Goal: Task Accomplishment & Management: Complete application form

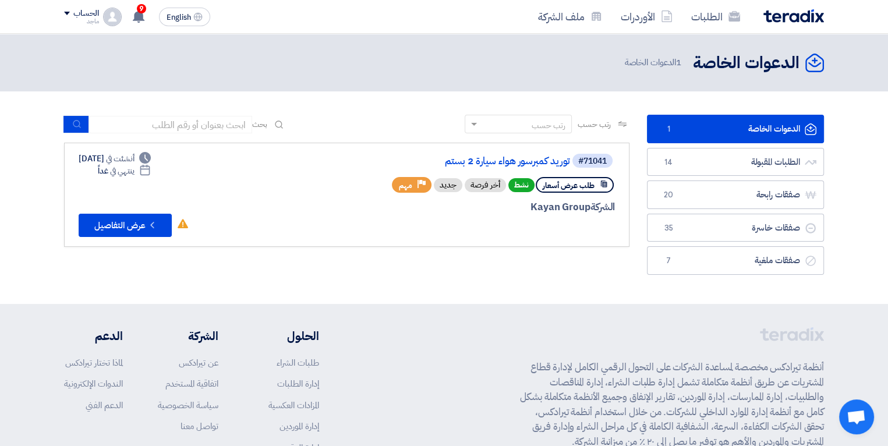
click at [537, 168] on div "#71041 توريد كمبرسور هواء سيارة 2 بستم" at bounding box center [475, 161] width 280 height 16
click at [537, 167] on div "#71041 توريد كمبرسور هواء سيارة 2 بستم" at bounding box center [475, 161] width 280 height 16
click at [479, 161] on link "توريد كمبرسور هواء سيارة 2 بستم" at bounding box center [453, 161] width 233 height 10
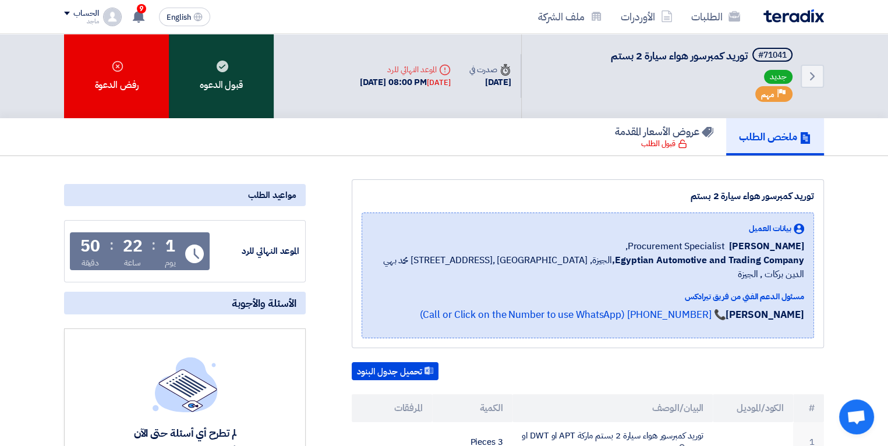
click at [224, 80] on div "قبول الدعوه" at bounding box center [221, 76] width 105 height 84
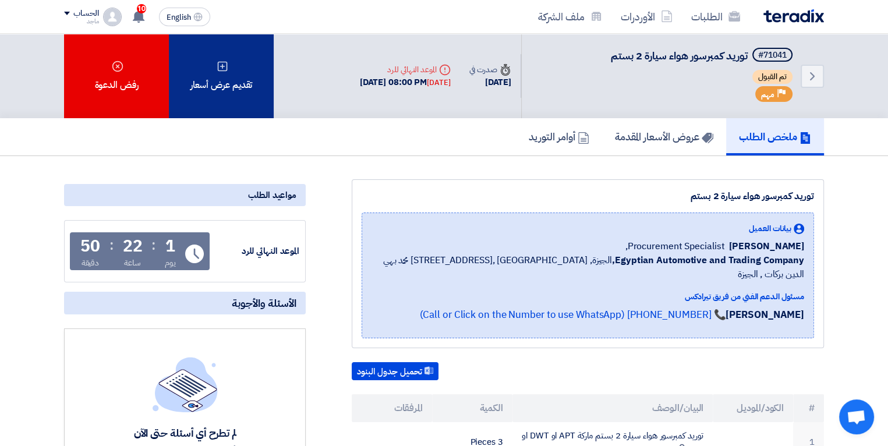
click at [200, 61] on div "تقديم عرض أسعار" at bounding box center [221, 76] width 105 height 84
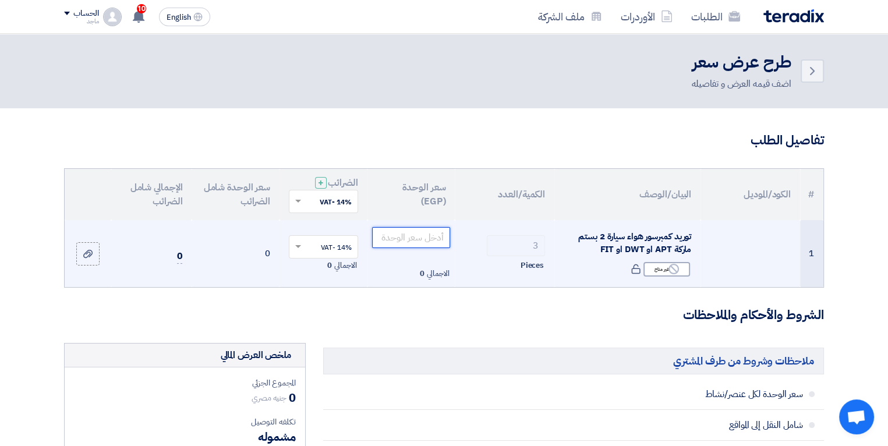
click at [398, 234] on input "number" at bounding box center [411, 237] width 79 height 21
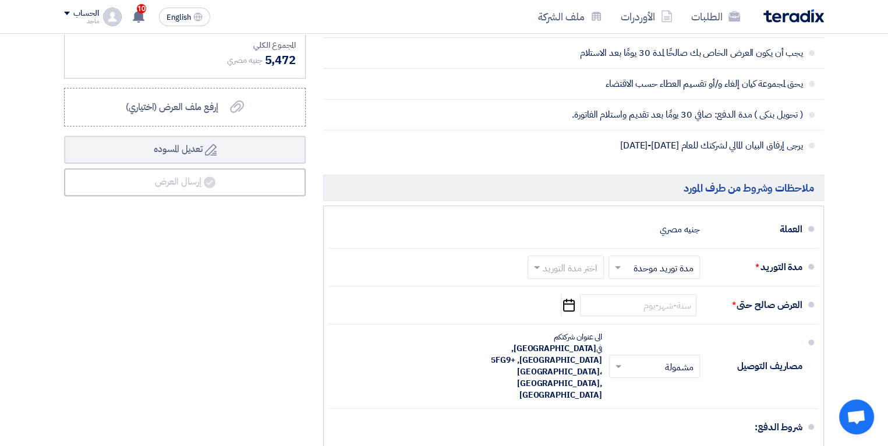
scroll to position [480, 0]
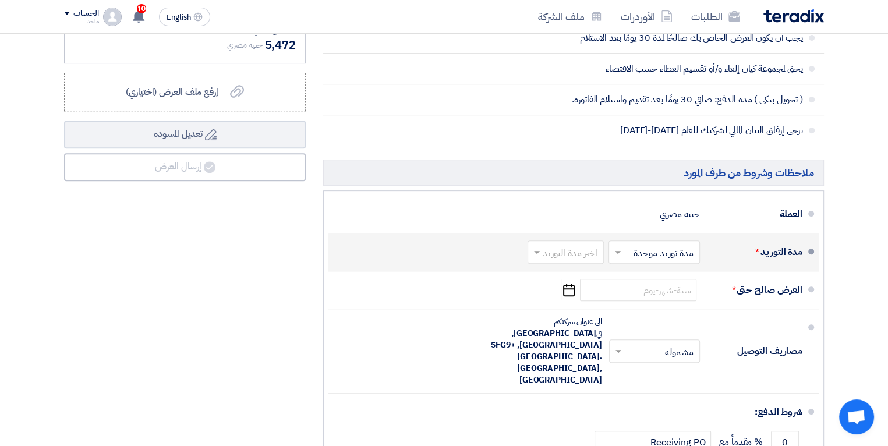
type input "1600"
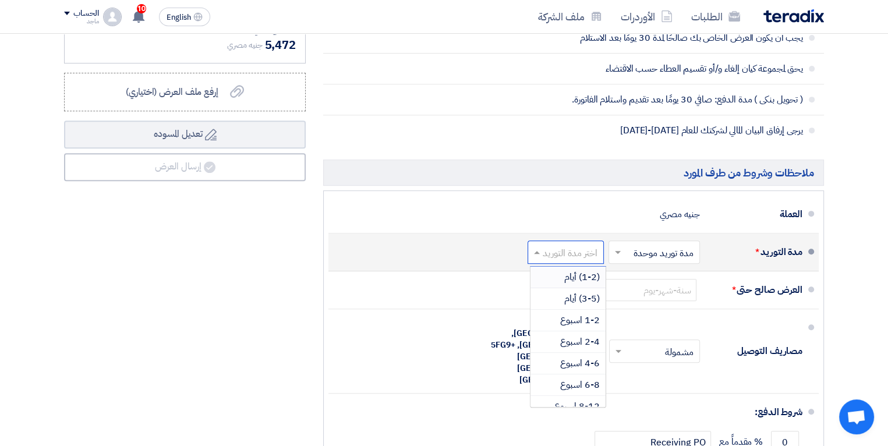
click at [585, 257] on input "text" at bounding box center [563, 253] width 70 height 17
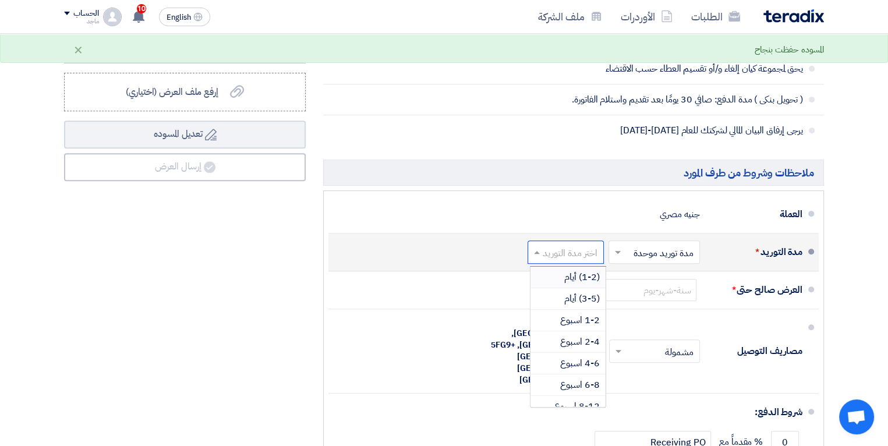
click at [585, 276] on span "(1-2) أيام" at bounding box center [582, 277] width 36 height 14
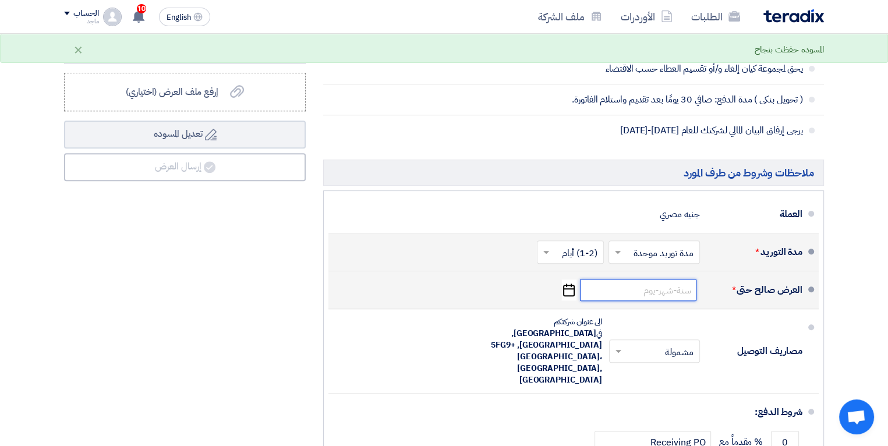
click at [614, 287] on input at bounding box center [638, 290] width 117 height 22
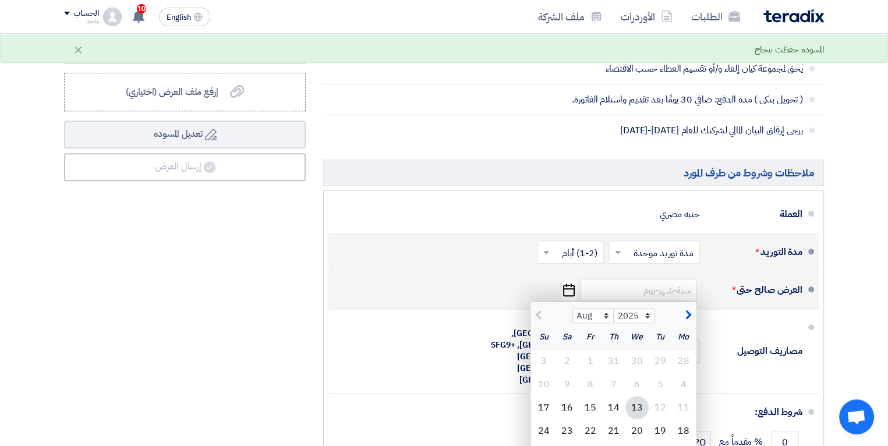
click at [631, 403] on div "13" at bounding box center [637, 407] width 23 height 23
type input "[DATE]"
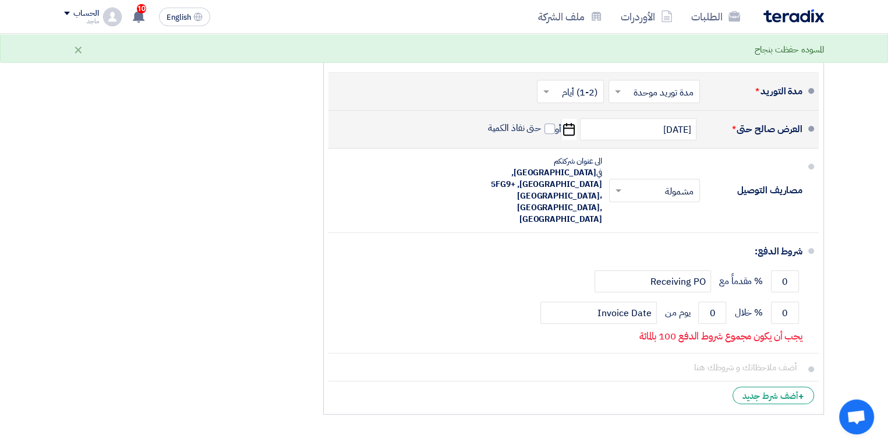
scroll to position [643, 0]
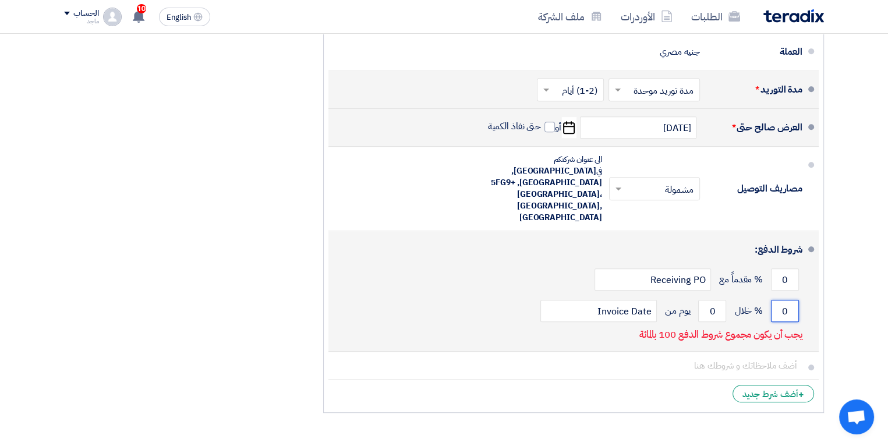
click at [781, 300] on input "0" at bounding box center [785, 311] width 28 height 22
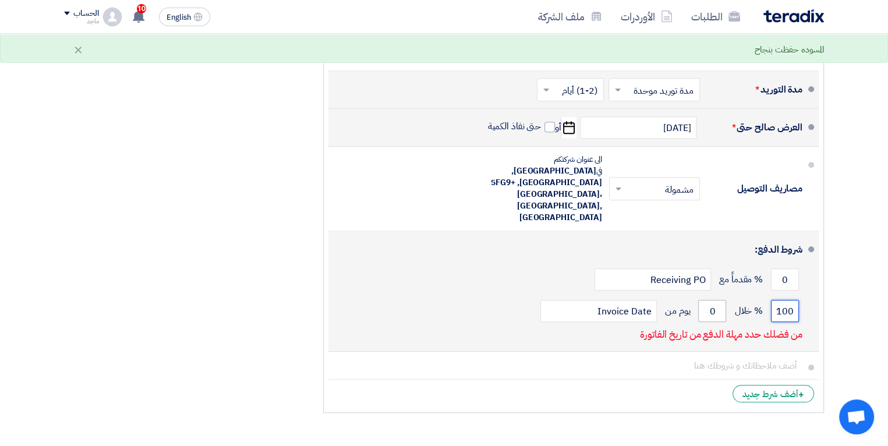
type input "100"
click at [701, 300] on input "0" at bounding box center [712, 311] width 28 height 22
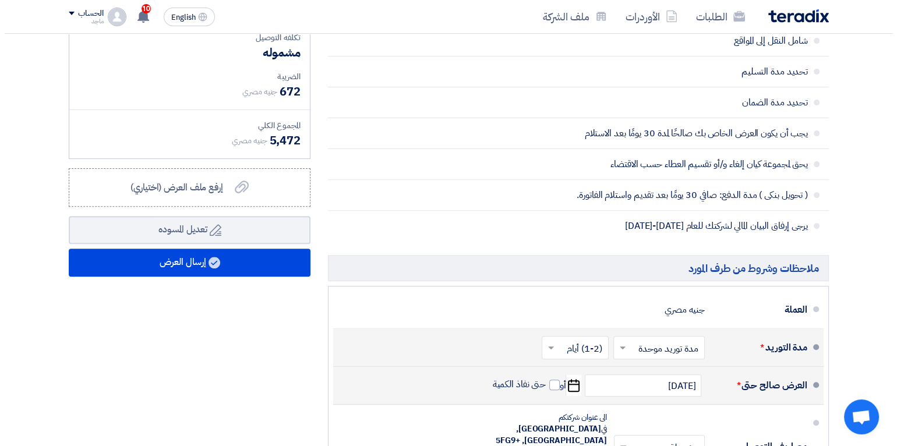
scroll to position [386, 0]
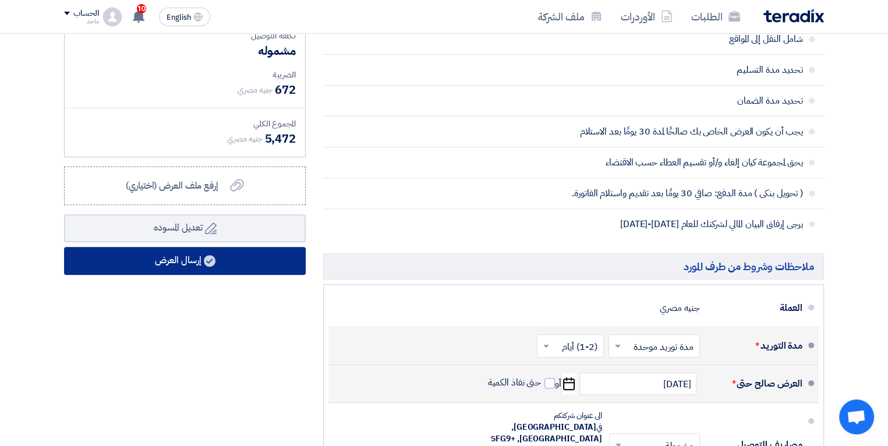
type input "30"
click at [268, 263] on button "إرسال العرض" at bounding box center [185, 261] width 242 height 28
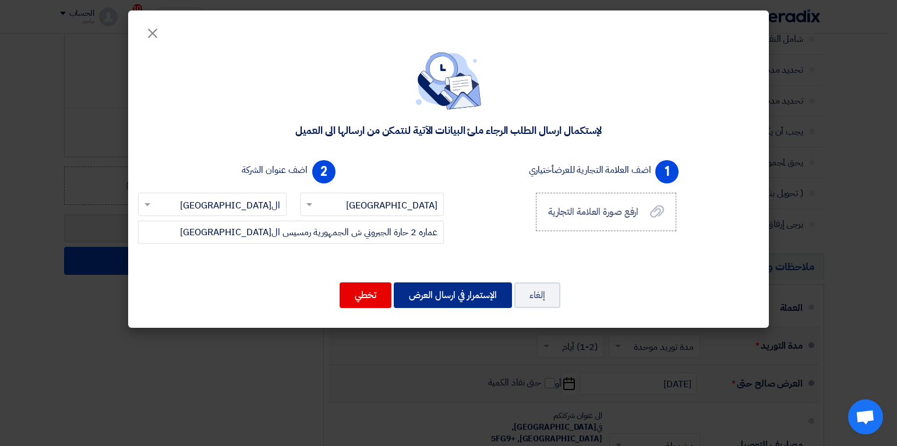
click at [438, 296] on button "الإستمرار في ارسال العرض" at bounding box center [453, 296] width 118 height 26
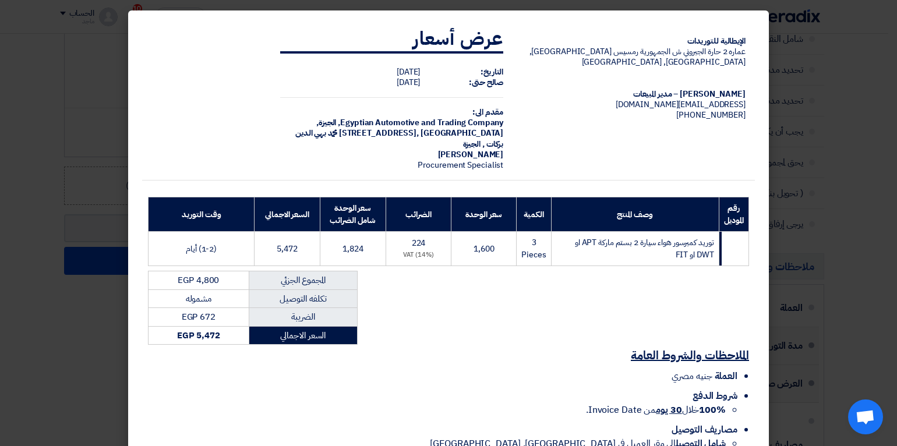
click at [438, 296] on div "الإيطالية للتوريدات عماره 2 حارة الجبروني ش الجمهورية رمسيس ال[GEOGRAPHIC_DATA]…" at bounding box center [448, 237] width 613 height 443
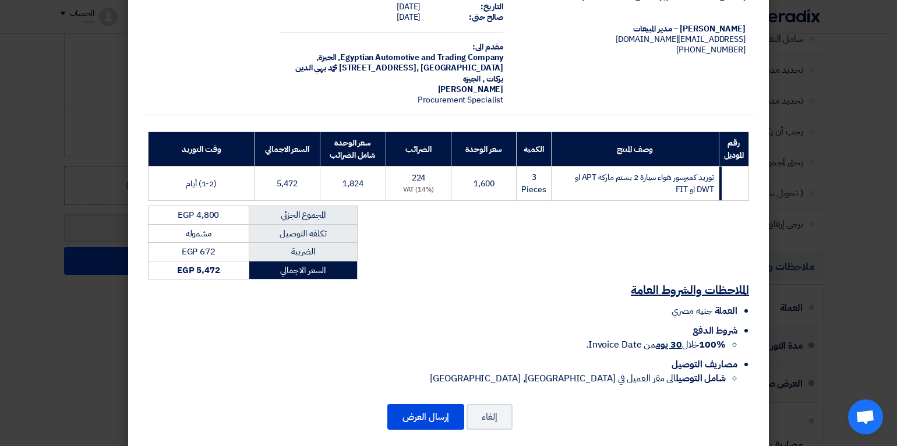
scroll to position [66, 0]
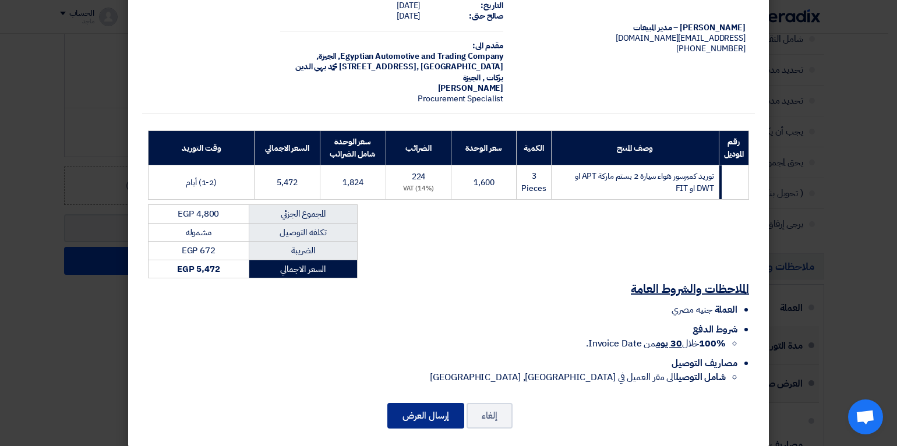
click at [438, 403] on button "إرسال العرض" at bounding box center [425, 416] width 77 height 26
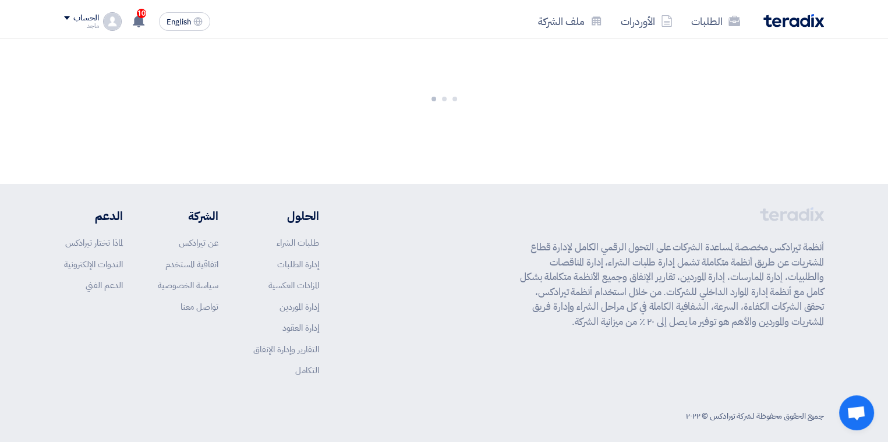
scroll to position [598, 0]
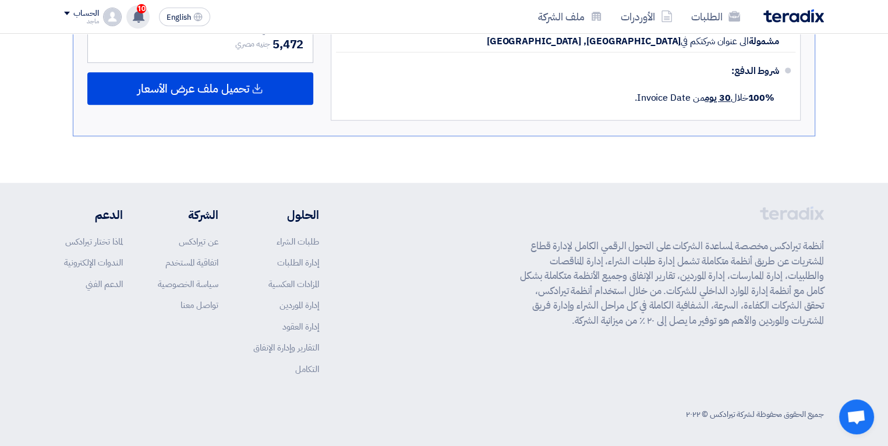
click at [137, 9] on span "10" at bounding box center [141, 8] width 9 height 9
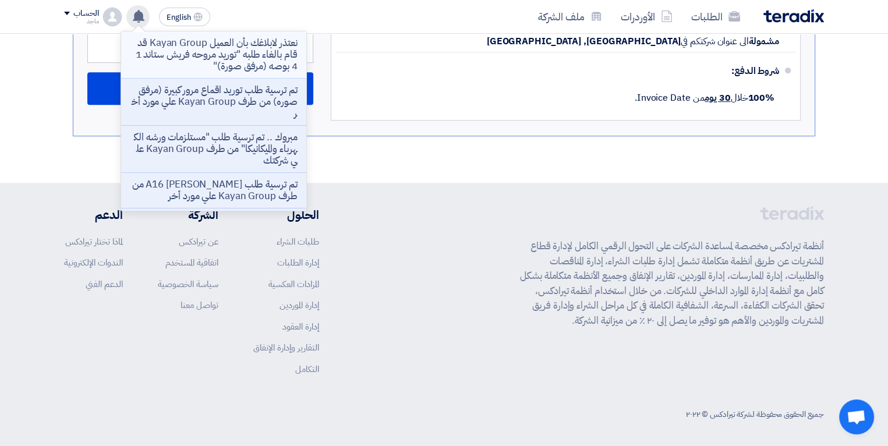
click at [197, 46] on p "نعتذر لابلاغك بأن العميل Kayan Group قد قام بالغاء طلبه "توريد مروحه فريش ستاند…" at bounding box center [213, 54] width 167 height 35
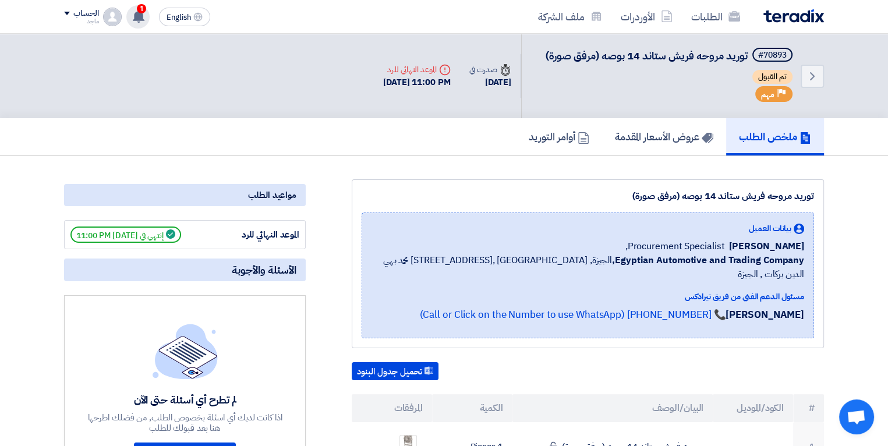
click at [143, 10] on span "1" at bounding box center [141, 8] width 9 height 9
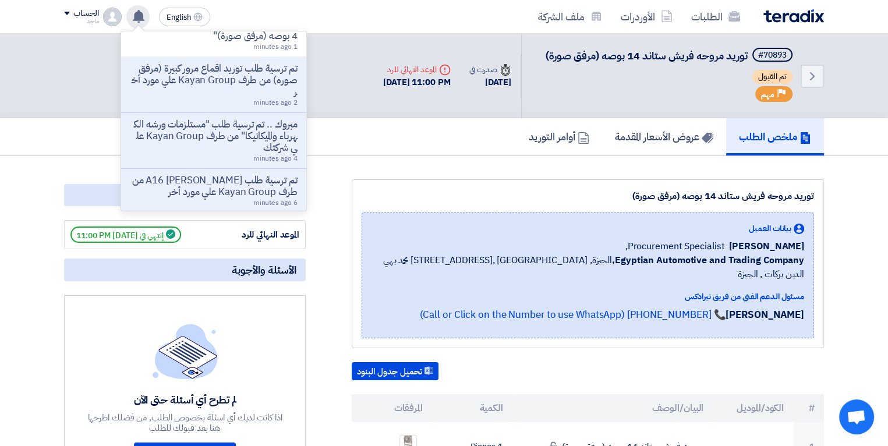
scroll to position [77, 0]
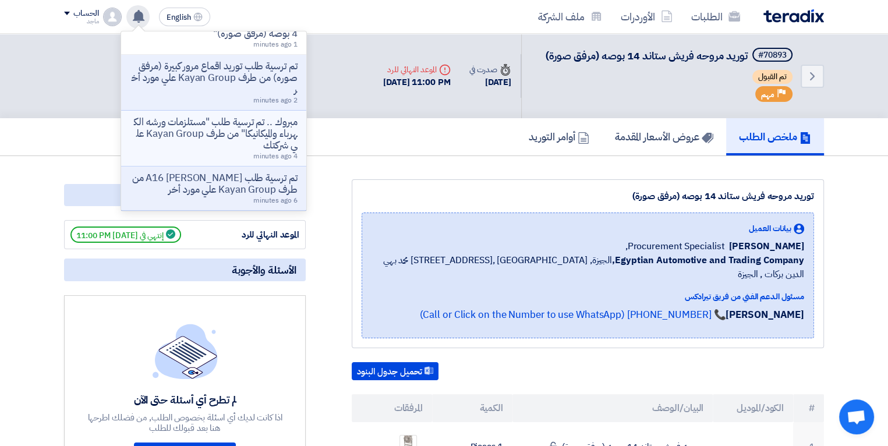
click at [177, 149] on p "مبروك .. تم ترسية طلب "مستلزمات ورشه الكهرباء والميكانيكا" من طرف Kayan Group ع…" at bounding box center [213, 134] width 167 height 35
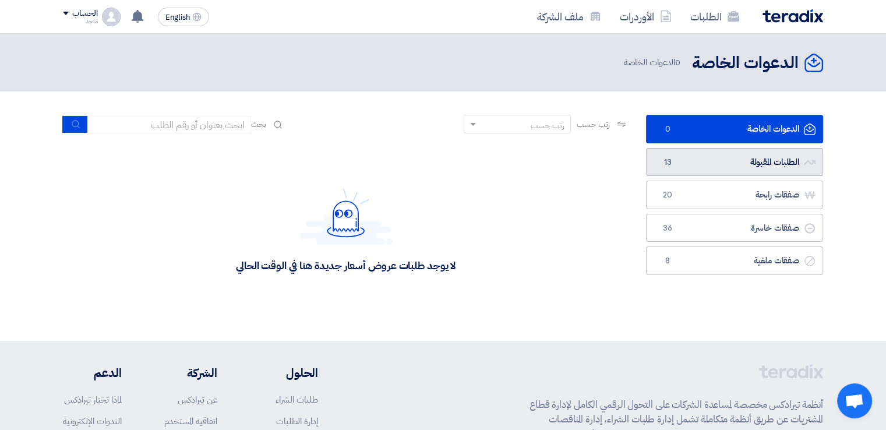
click at [658, 151] on link "الطلبات المقبولة الطلبات المقبولة 13" at bounding box center [734, 162] width 177 height 29
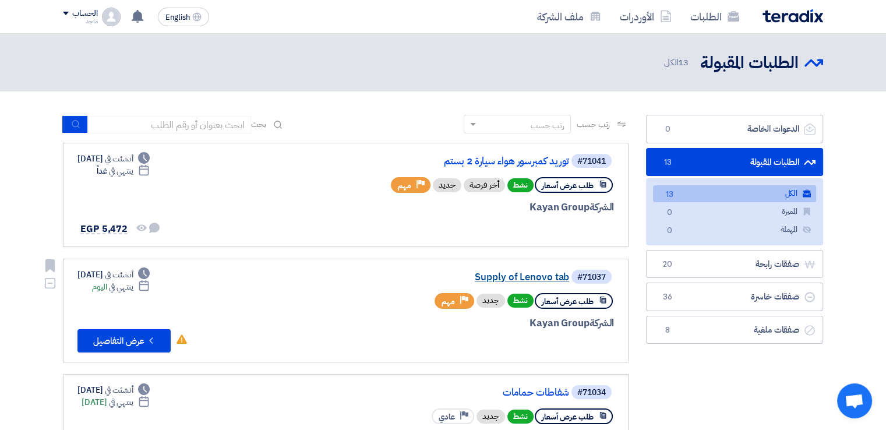
click at [550, 277] on link "Supply of Lenovo tab" at bounding box center [452, 277] width 233 height 10
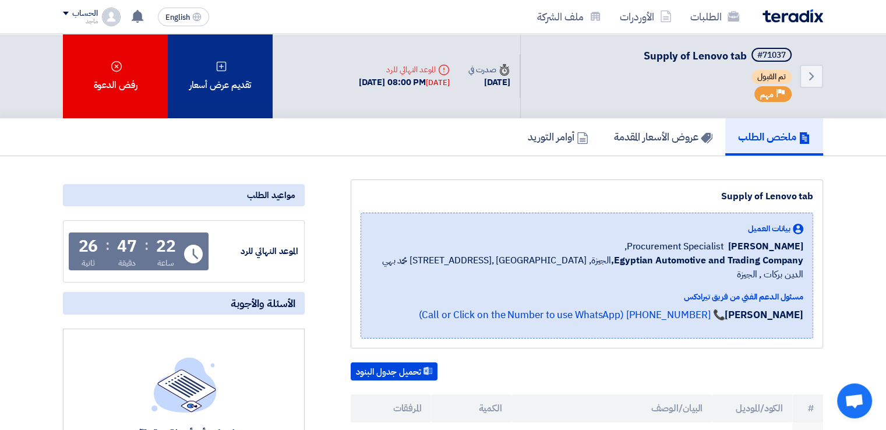
click at [234, 66] on div "تقديم عرض أسعار" at bounding box center [220, 76] width 105 height 84
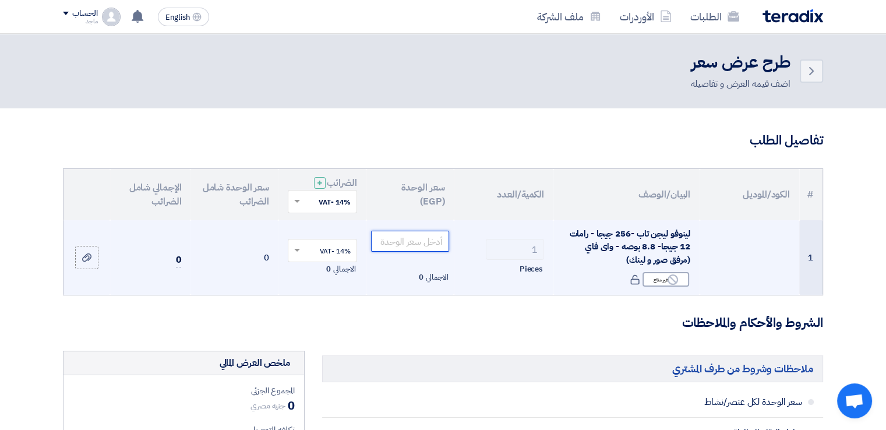
click at [395, 239] on input "number" at bounding box center [410, 241] width 79 height 21
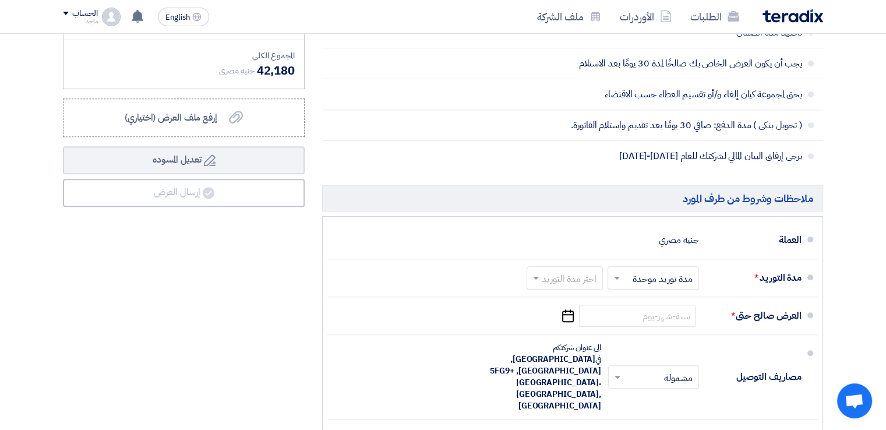
scroll to position [471, 0]
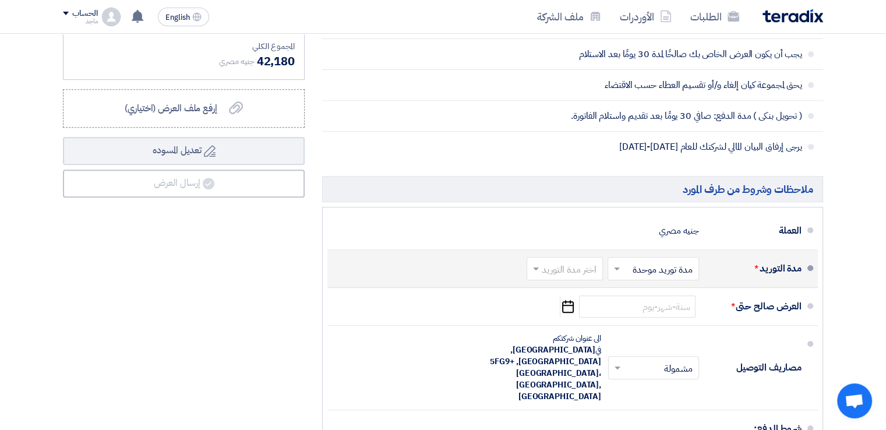
type input "37000"
click at [555, 264] on input "text" at bounding box center [562, 270] width 70 height 17
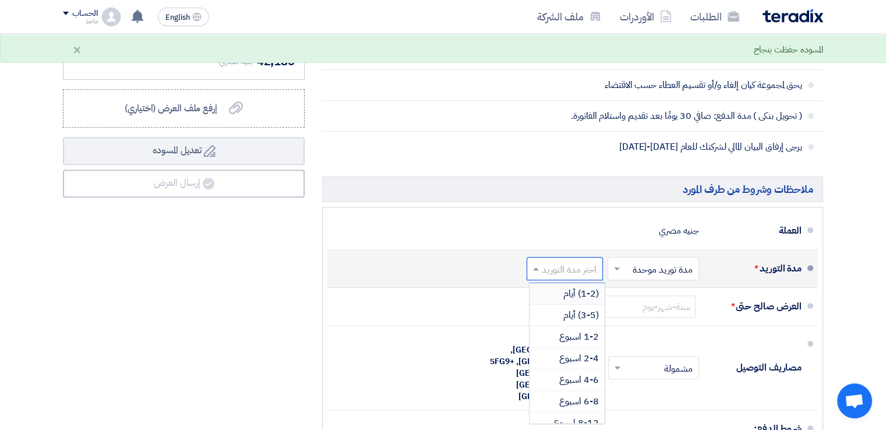
click at [581, 292] on span "(1-2) أيام" at bounding box center [581, 294] width 36 height 14
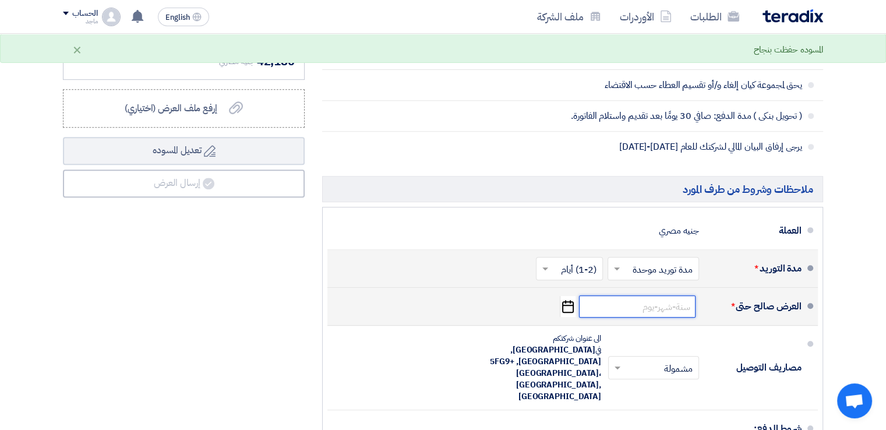
click at [684, 303] on input at bounding box center [637, 306] width 117 height 22
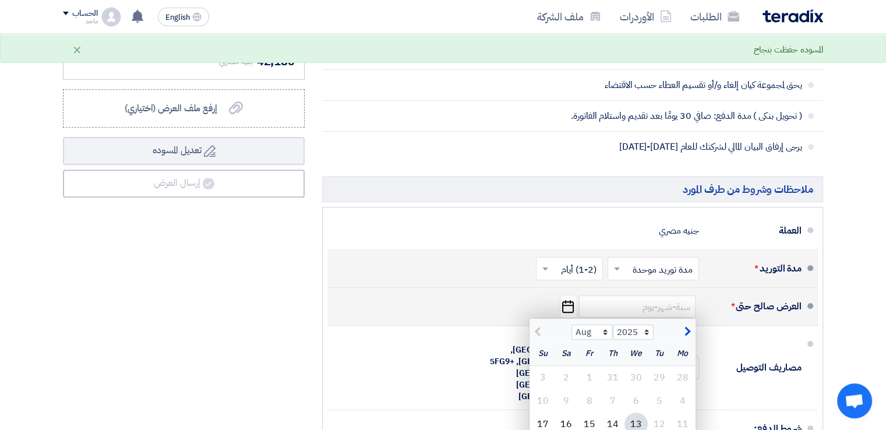
click at [631, 420] on div "13" at bounding box center [635, 423] width 23 height 23
type input "[DATE]"
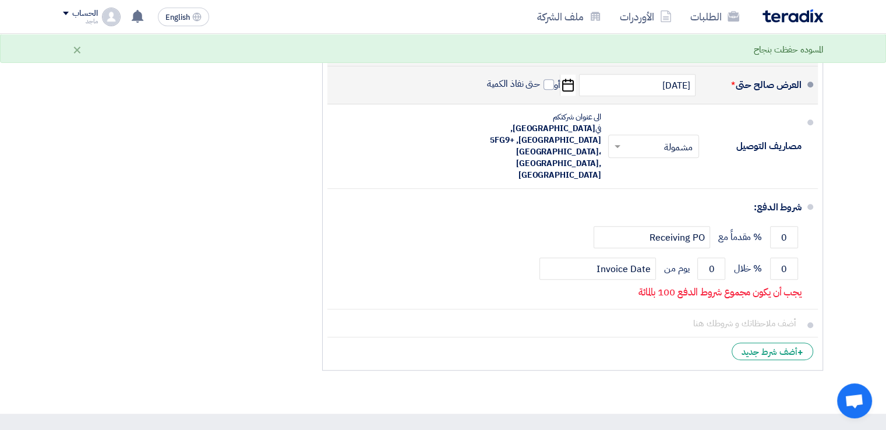
scroll to position [694, 0]
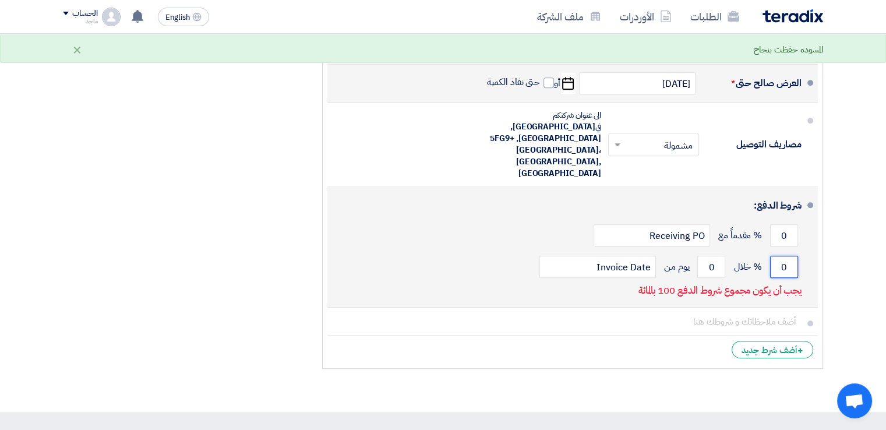
click at [774, 256] on input "0" at bounding box center [784, 267] width 28 height 22
type input "100"
click at [702, 256] on input "0" at bounding box center [711, 267] width 28 height 22
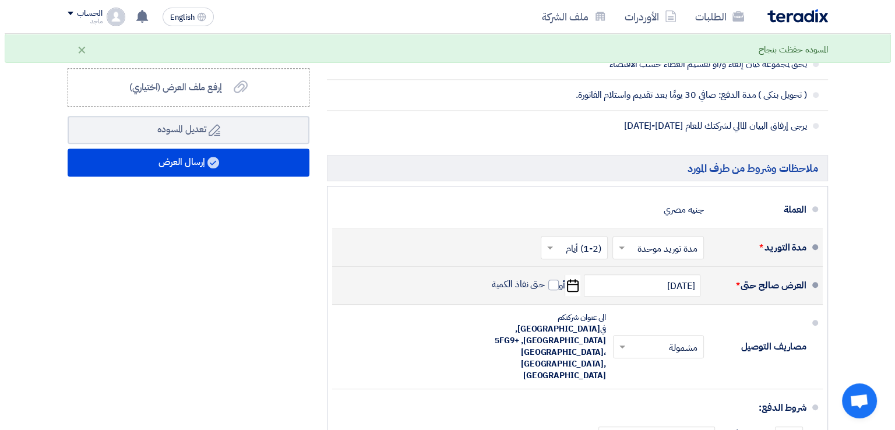
scroll to position [485, 0]
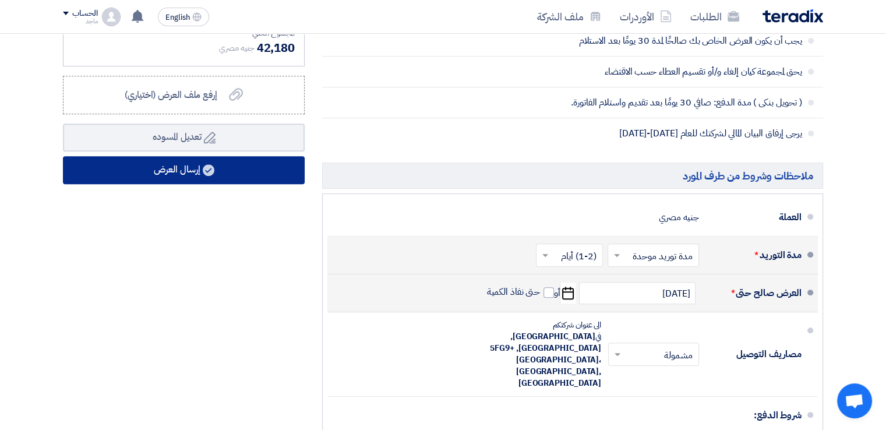
type input "30"
click at [263, 166] on button "إرسال العرض" at bounding box center [184, 170] width 242 height 28
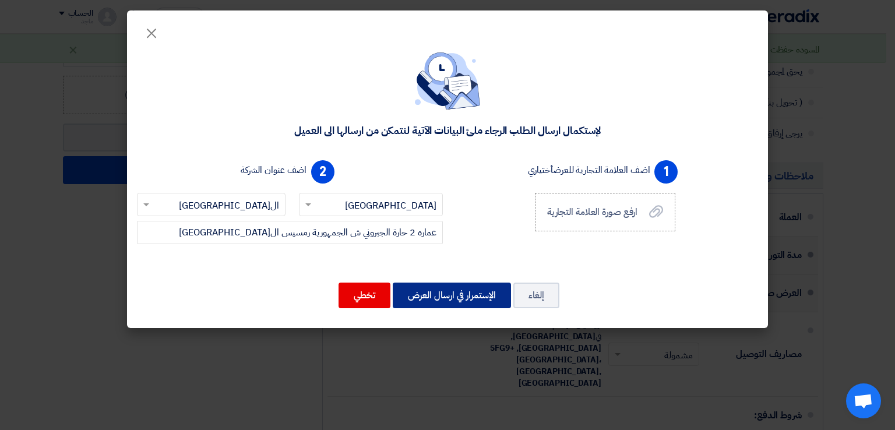
click at [464, 290] on button "الإستمرار في ارسال العرض" at bounding box center [452, 296] width 118 height 26
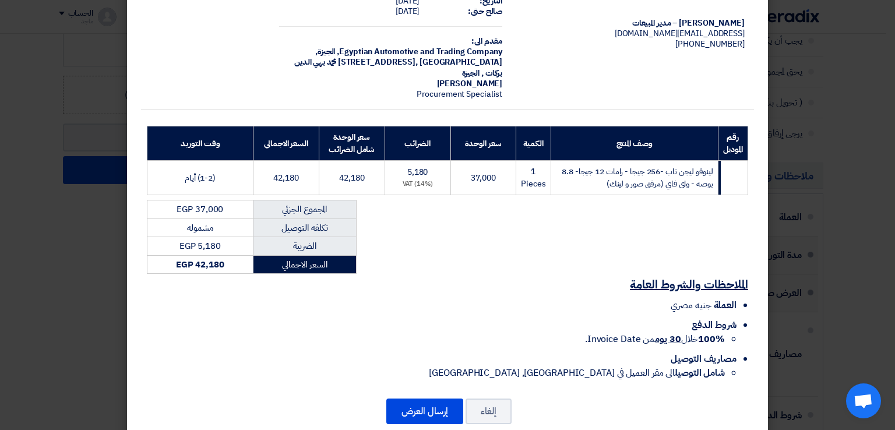
scroll to position [83, 0]
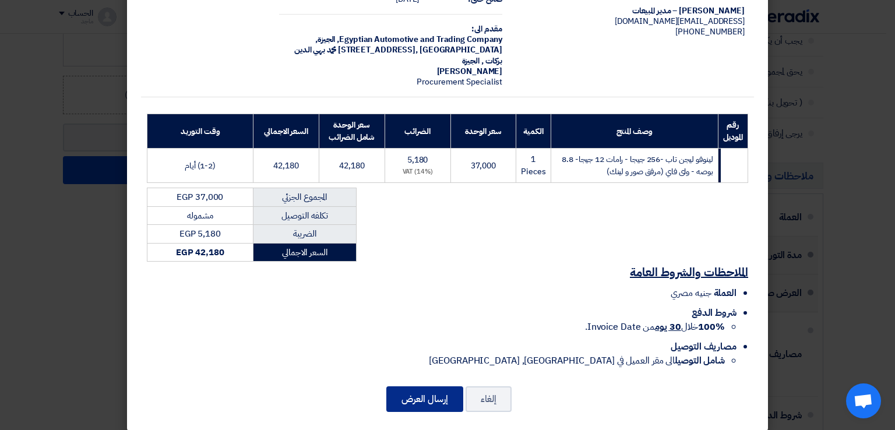
click at [454, 388] on button "إرسال العرض" at bounding box center [424, 399] width 77 height 26
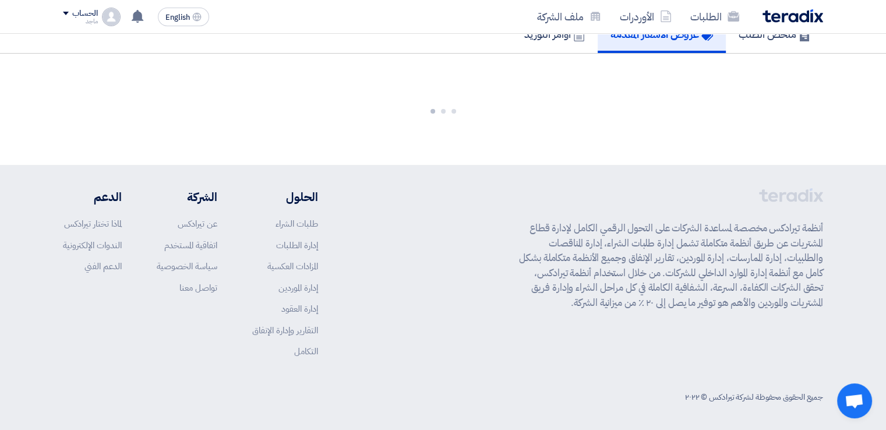
scroll to position [627, 0]
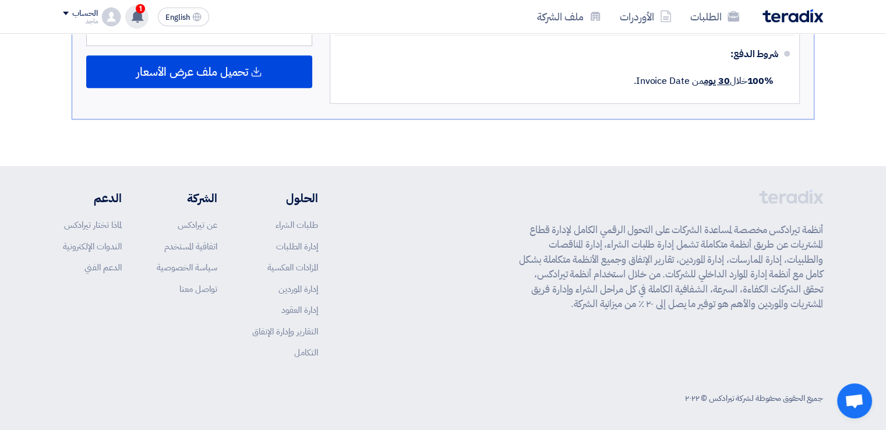
click at [137, 8] on span "1" at bounding box center [140, 8] width 9 height 9
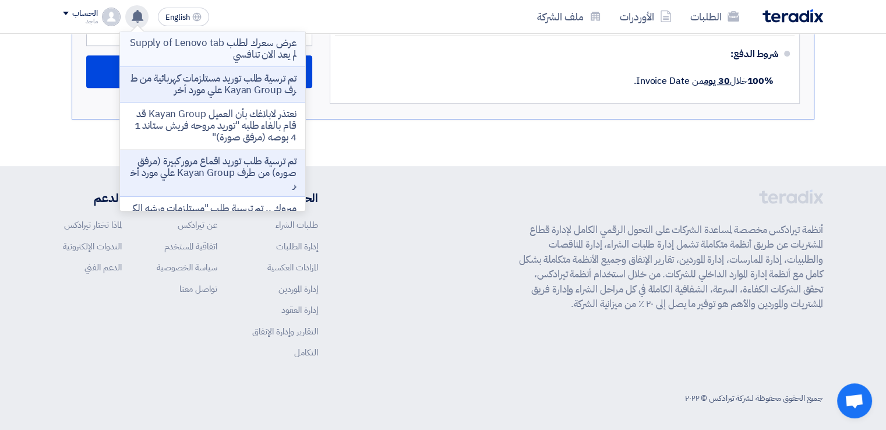
click at [160, 44] on p "عرض سعرك لطلب Supply of Lenovo tab لم يعد الان تنافسي" at bounding box center [212, 48] width 167 height 23
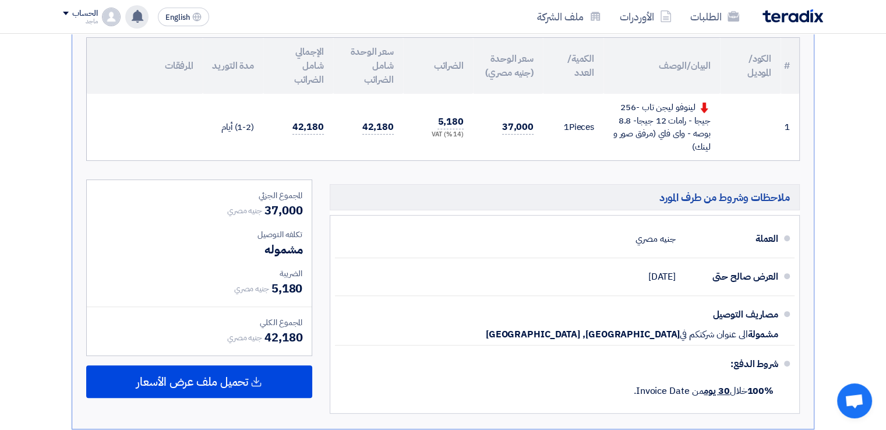
scroll to position [278, 0]
